Goal: Task Accomplishment & Management: Use online tool/utility

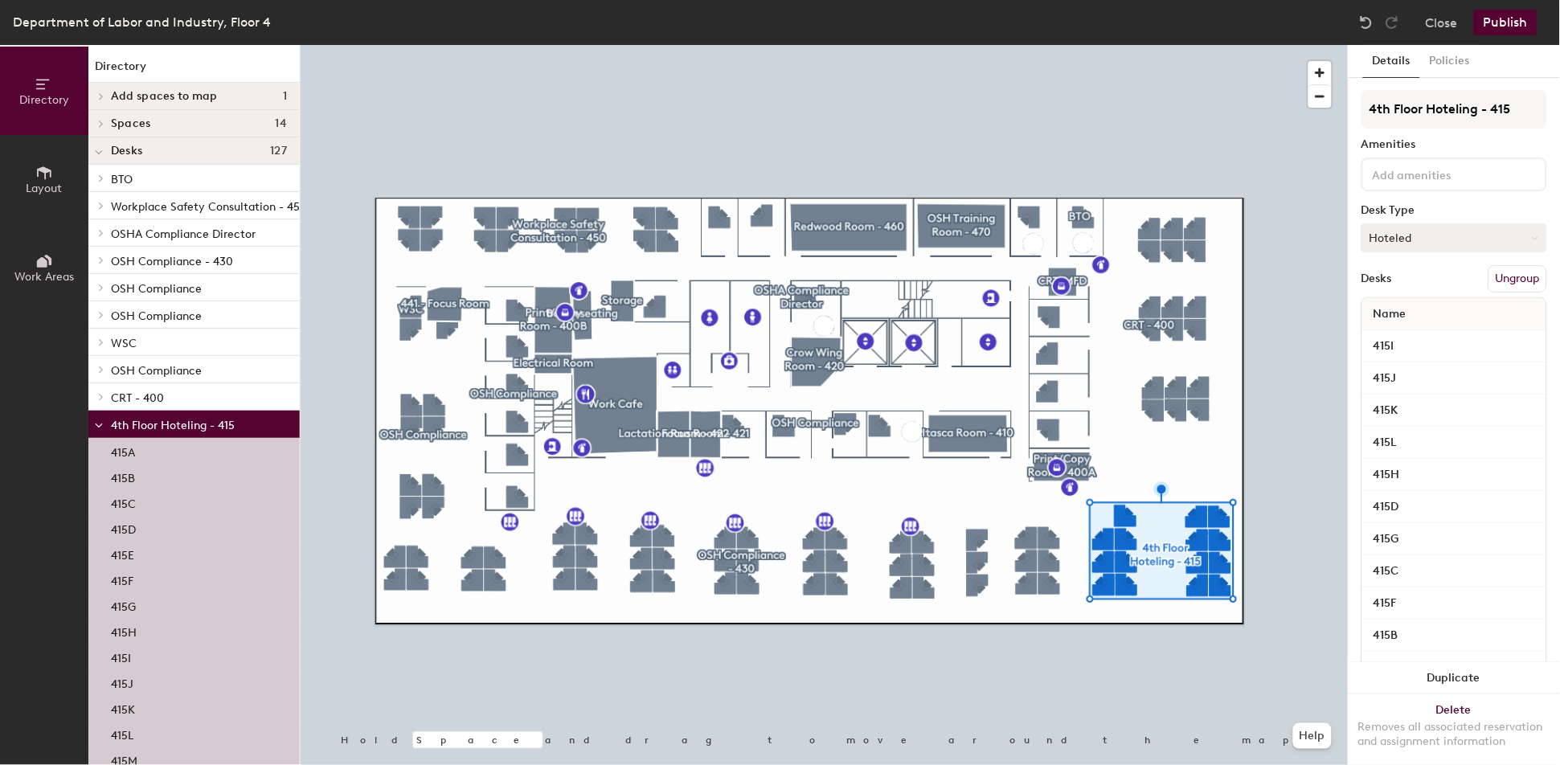
click at [1516, 225] on button "Hoteled" at bounding box center [1455, 237] width 186 height 29
click at [1401, 280] on div "Assigned" at bounding box center [1442, 288] width 161 height 24
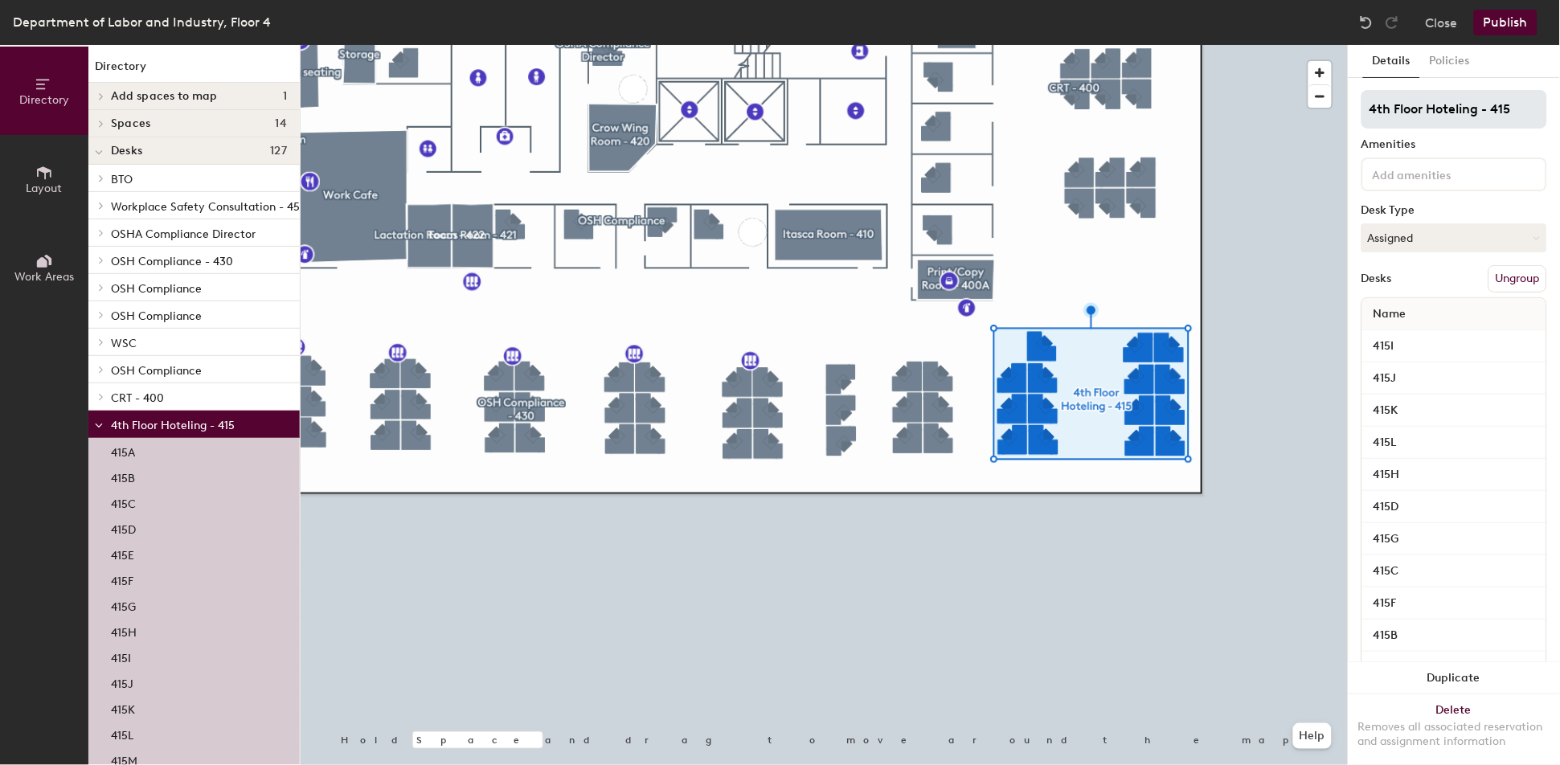
click at [1200, 256] on div "Department of Labor and Industry, Floor 4 Close Publish Directory Layout Work A…" at bounding box center [780, 382] width 1560 height 765
click at [1479, 104] on input "4th Floor Hoteling - 415" at bounding box center [1455, 109] width 186 height 39
drag, startPoint x: 1479, startPoint y: 107, endPoint x: 1358, endPoint y: 125, distance: 122.0
click at [1358, 125] on div "Details Policies 4th Floor Hoteling - 415 Amenities Desk Type Assigned Desks Un…" at bounding box center [1454, 405] width 211 height 720
type input "MNIT - 415"
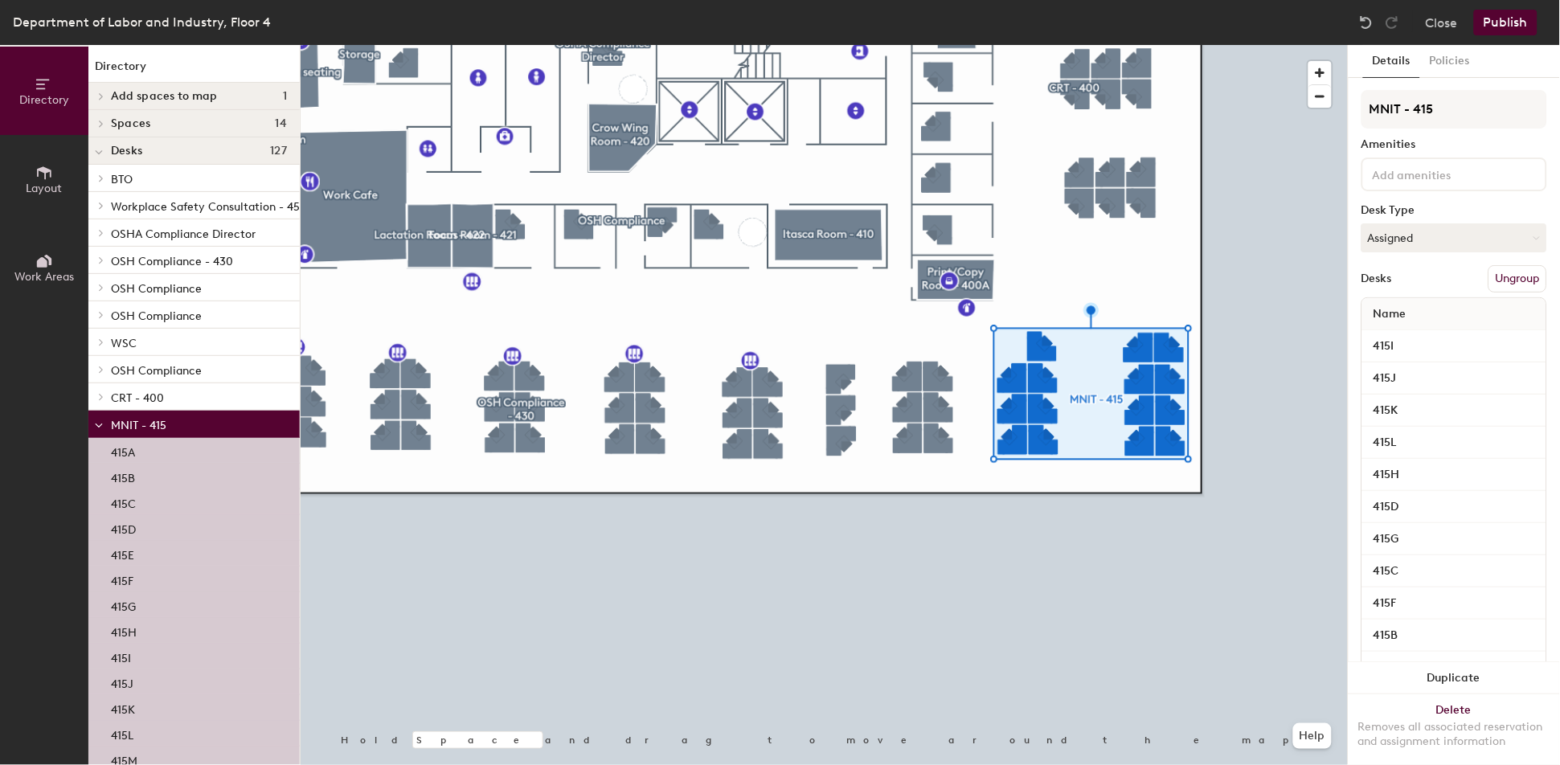
click at [1518, 18] on button "Publish" at bounding box center [1505, 23] width 63 height 26
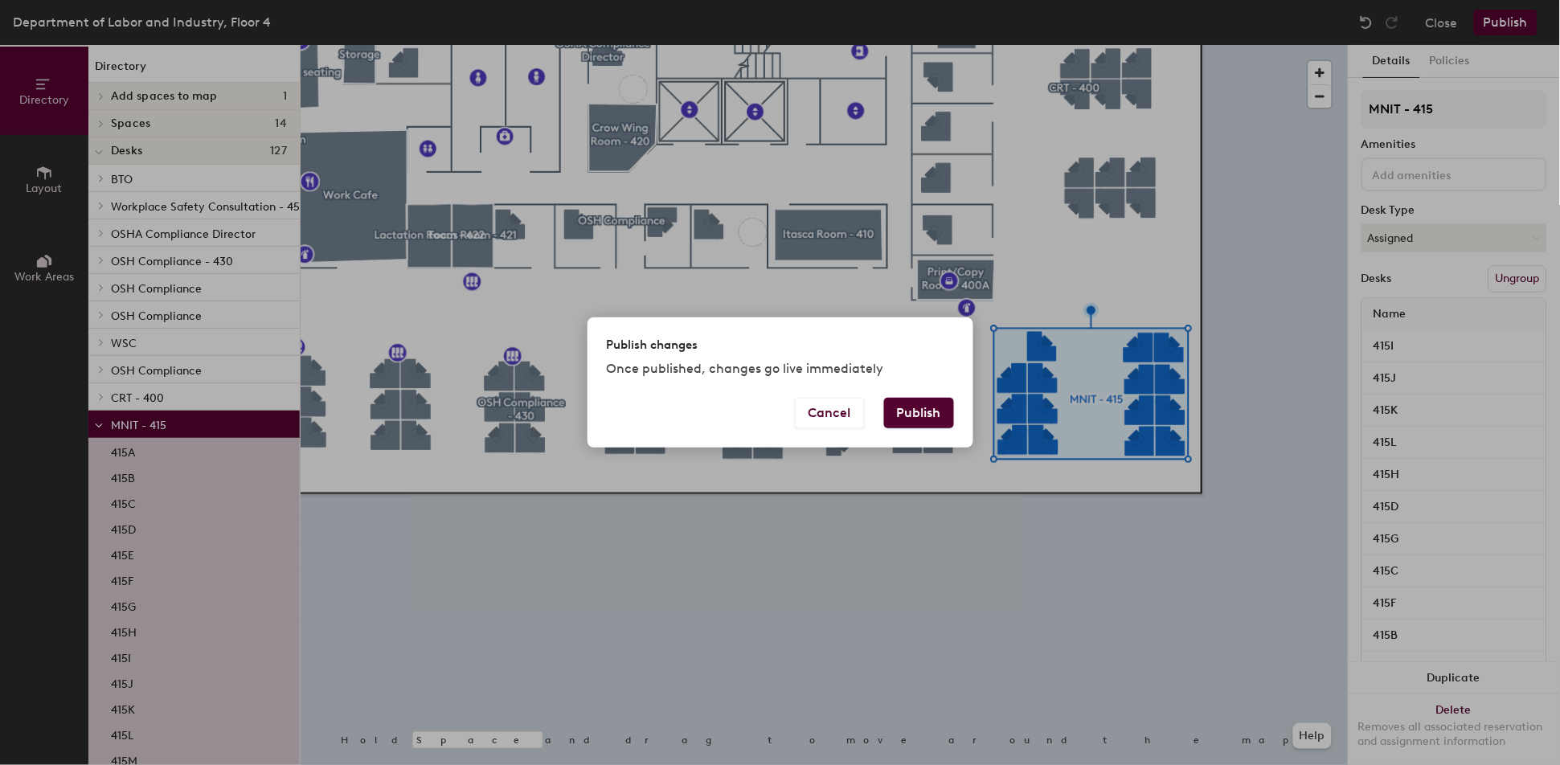
click at [924, 408] on button "Publish" at bounding box center [919, 413] width 70 height 31
